Goal: Task Accomplishment & Management: Manage account settings

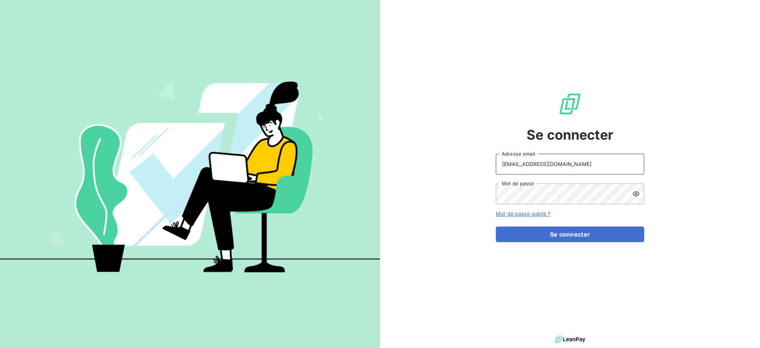
click at [555, 160] on input "dubuc@serpe.fr" at bounding box center [570, 164] width 148 height 21
click at [431, 216] on div "Se connecter dubuc@serpe.fr Adresse email Mot de passe Mot de passe oublié ? Se…" at bounding box center [570, 167] width 380 height 334
click at [564, 164] on input "dubuc@serpe.fr" at bounding box center [570, 164] width 148 height 21
type input "recouvrement@serpe.fr"
click at [556, 234] on button "Se connecter" at bounding box center [570, 234] width 148 height 16
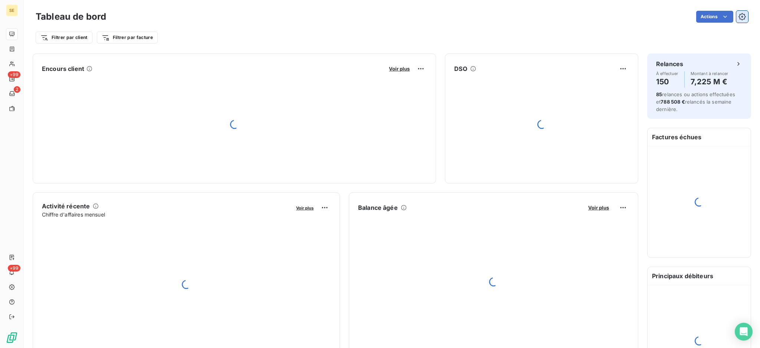
click at [741, 16] on icon "button" at bounding box center [742, 17] width 2 height 2
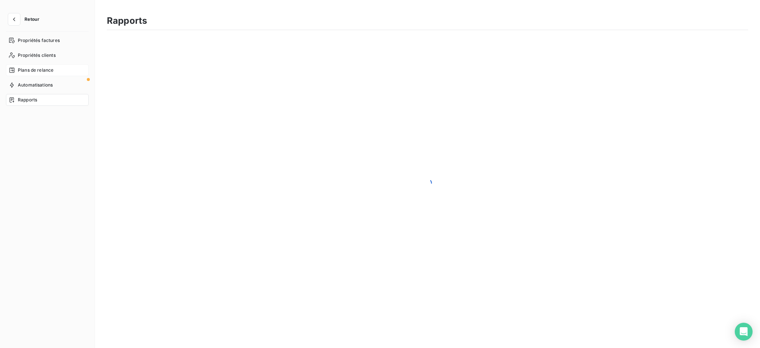
click at [24, 68] on span "Plans de relance" at bounding box center [36, 70] width 36 height 7
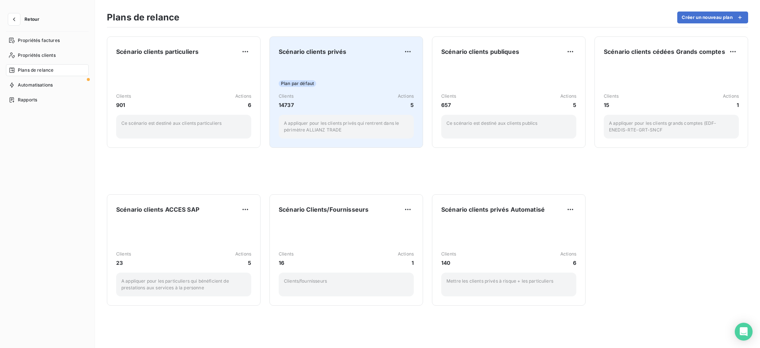
click at [321, 53] on span "Scénario clients privés" at bounding box center [313, 51] width 68 height 9
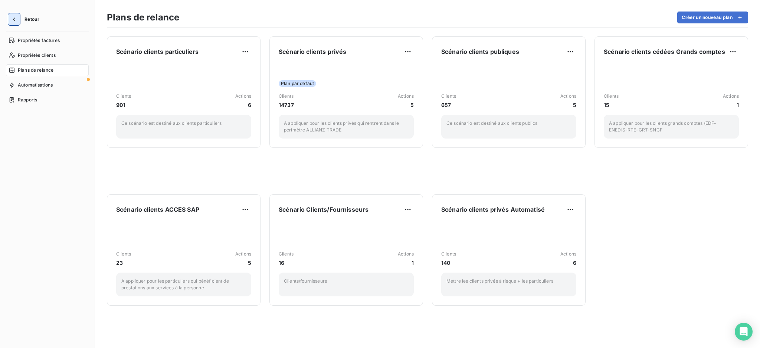
click at [19, 19] on button "button" at bounding box center [14, 19] width 12 height 12
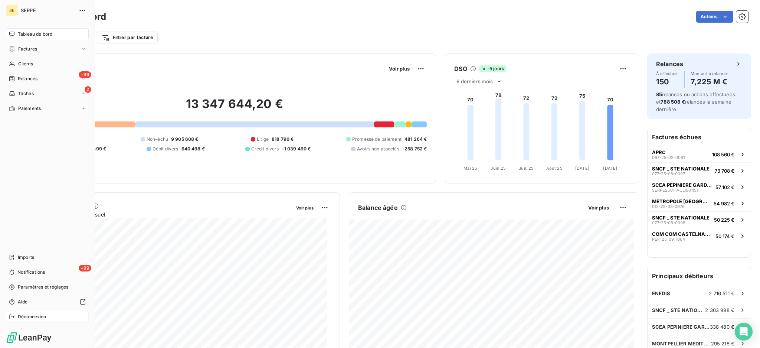
click at [39, 317] on span "Déconnexion" at bounding box center [32, 316] width 29 height 7
